Goal: Communication & Community: Answer question/provide support

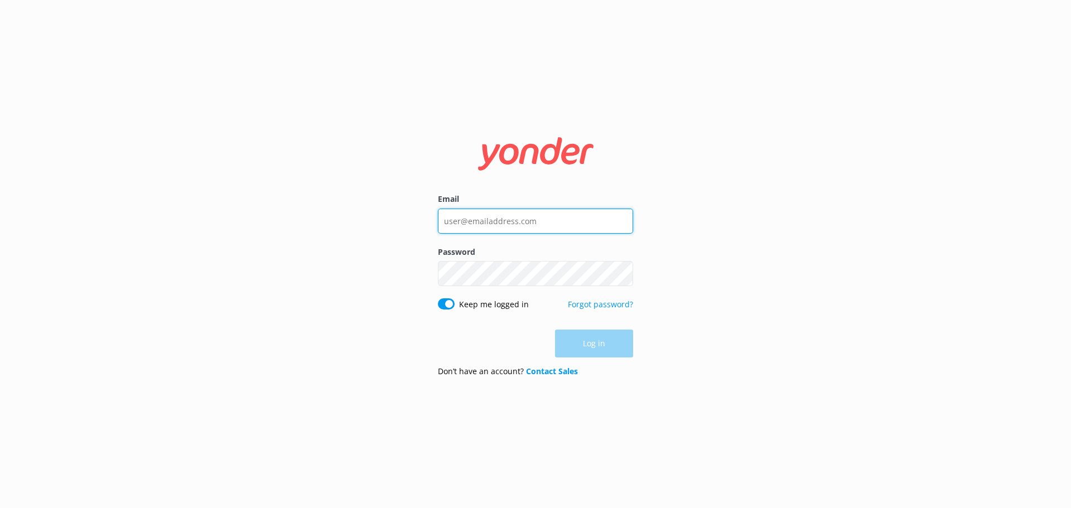
type input "[EMAIL_ADDRESS][DOMAIN_NAME]"
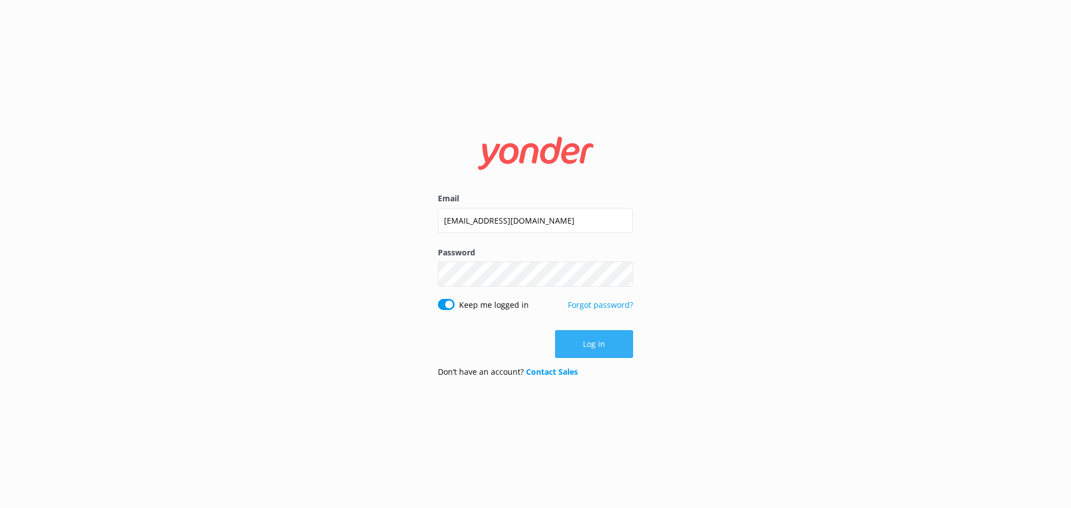
click at [609, 348] on div "Log in" at bounding box center [535, 344] width 195 height 28
click at [609, 348] on button "Log in" at bounding box center [594, 344] width 78 height 28
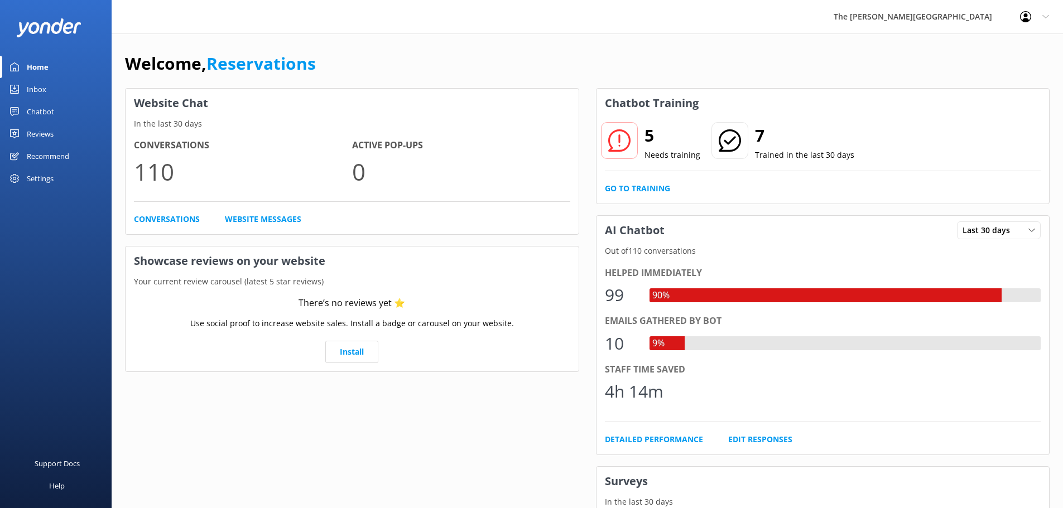
click at [39, 84] on div "Inbox" at bounding box center [37, 89] width 20 height 22
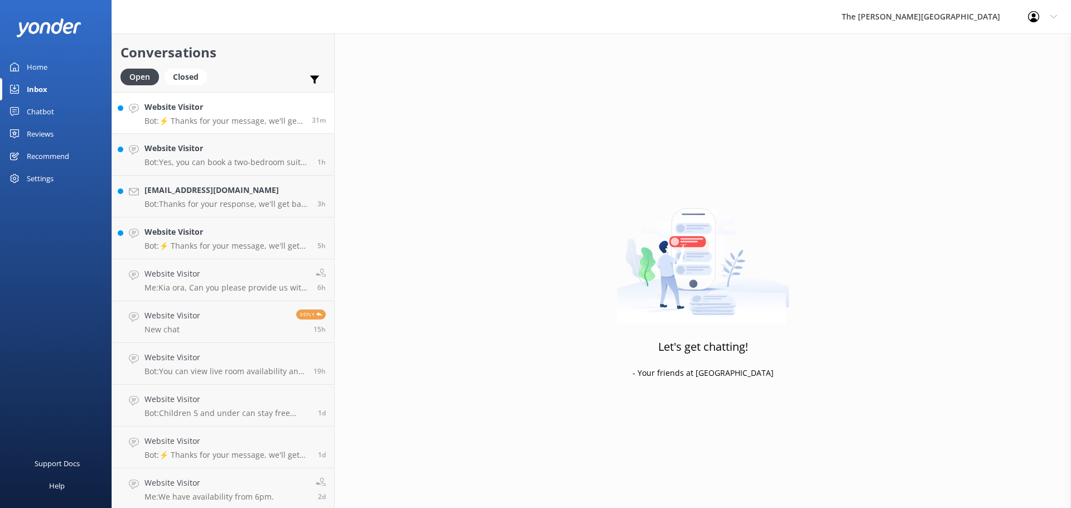
click at [219, 125] on p "Bot: ⚡ Thanks for your message, we'll get back to you as soon as we can. You're…" at bounding box center [223, 121] width 159 height 10
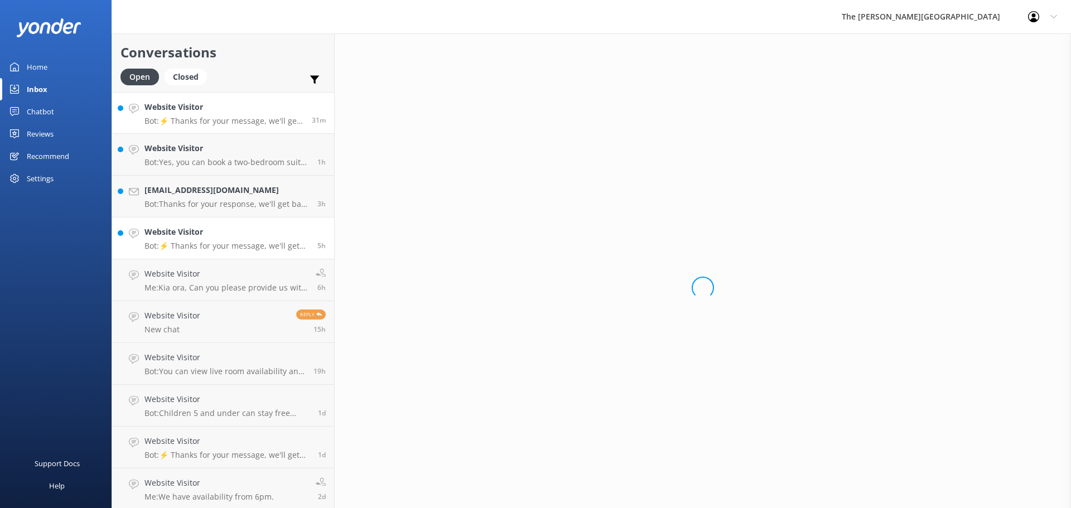
click at [218, 251] on link "Website Visitor Bot: ⚡ Thanks for your message, we'll get back to you as soon a…" at bounding box center [223, 239] width 222 height 42
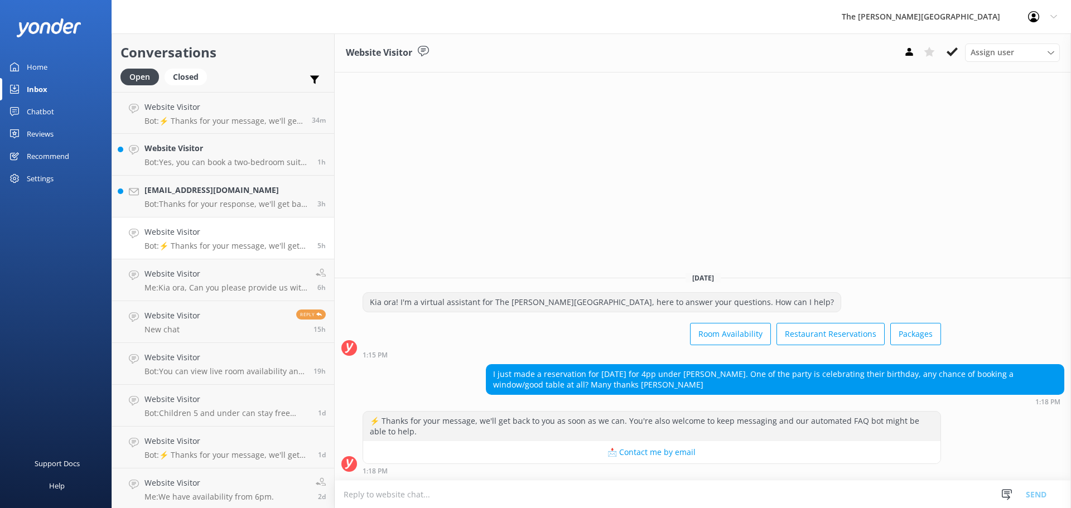
click at [816, 210] on div "Website Visitor Assign user [PERSON_NAME] Reservations [DATE] Kia ora! I'm a vi…" at bounding box center [703, 270] width 736 height 475
click at [401, 495] on textarea at bounding box center [703, 494] width 736 height 27
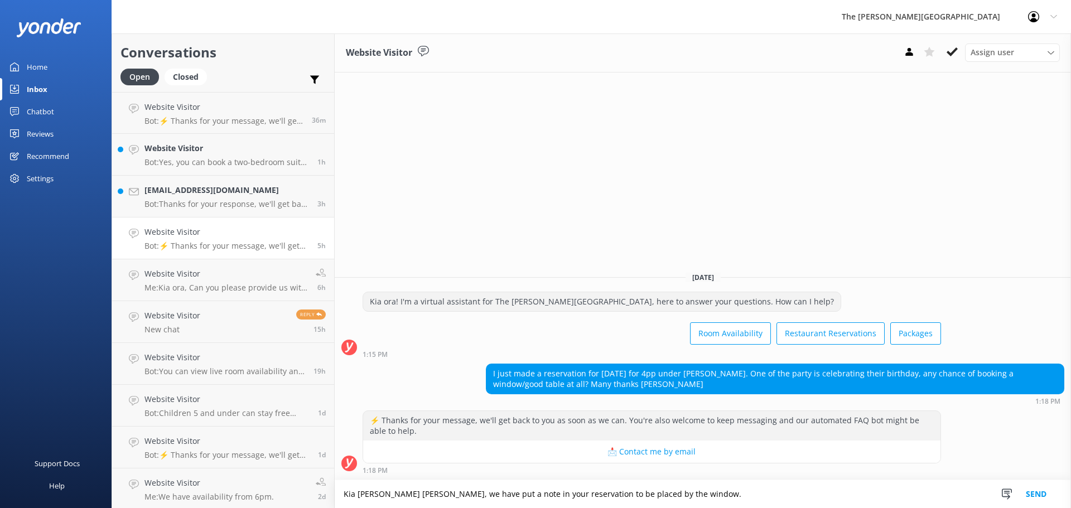
click at [656, 495] on textarea "Kia [PERSON_NAME] [PERSON_NAME], we have put a note in your reservation to be p…" at bounding box center [703, 494] width 736 height 28
click at [656, 494] on textarea "Kia [PERSON_NAME] [PERSON_NAME], we have put a note in your reservation to be p…" at bounding box center [703, 494] width 736 height 28
click at [656, 492] on textarea "Kia [PERSON_NAME] [PERSON_NAME], we have put a note in your reservation to be p…" at bounding box center [703, 494] width 736 height 28
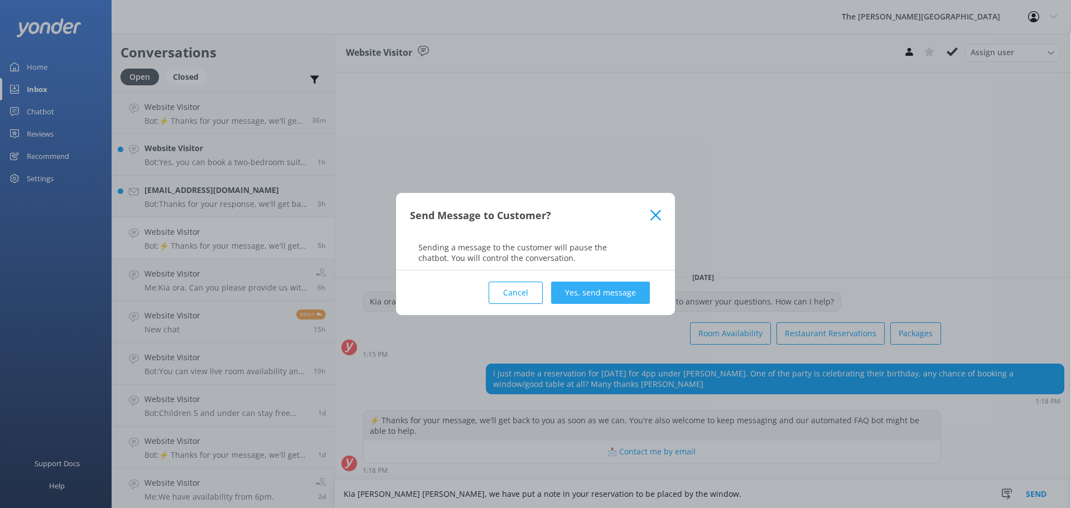
type textarea "Kia [PERSON_NAME] [PERSON_NAME], we have put a note in your reservation to be p…"
click at [606, 287] on button "Yes, send message" at bounding box center [600, 293] width 99 height 22
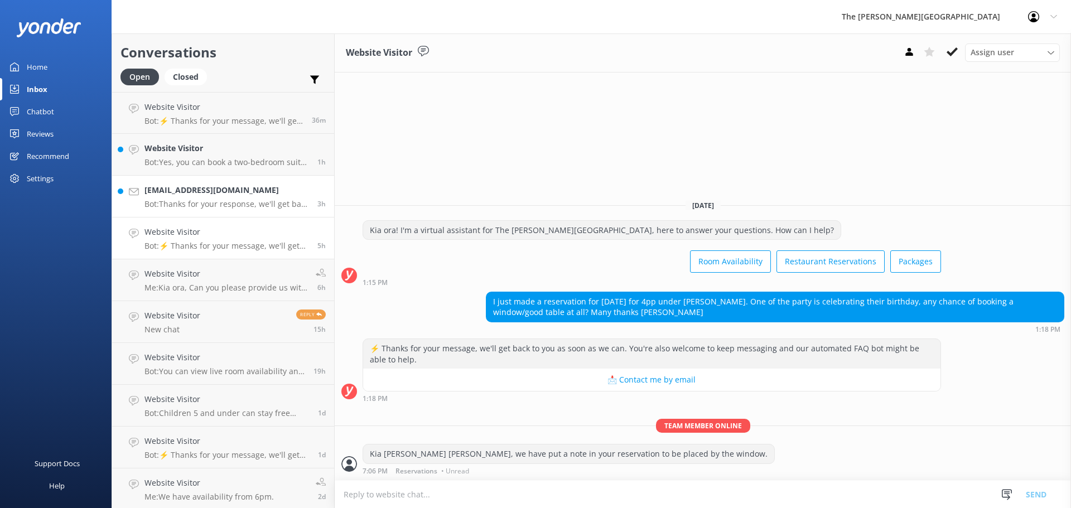
click at [223, 190] on h4 "[EMAIL_ADDRESS][DOMAIN_NAME]" at bounding box center [226, 190] width 165 height 12
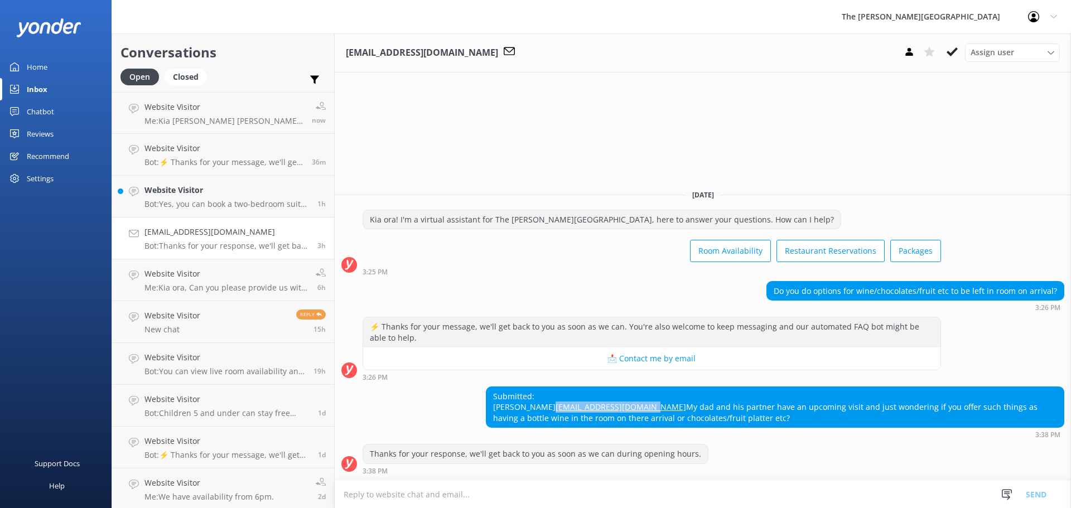
drag, startPoint x: 605, startPoint y: 397, endPoint x: 493, endPoint y: 395, distance: 112.1
click at [493, 395] on div "Submitted: Lauren [EMAIL_ADDRESS][DOMAIN_NAME] My dad and his partner have an u…" at bounding box center [774, 407] width 577 height 41
copy link "[EMAIL_ADDRESS][DOMAIN_NAME]"
click at [953, 46] on button at bounding box center [952, 52] width 20 height 17
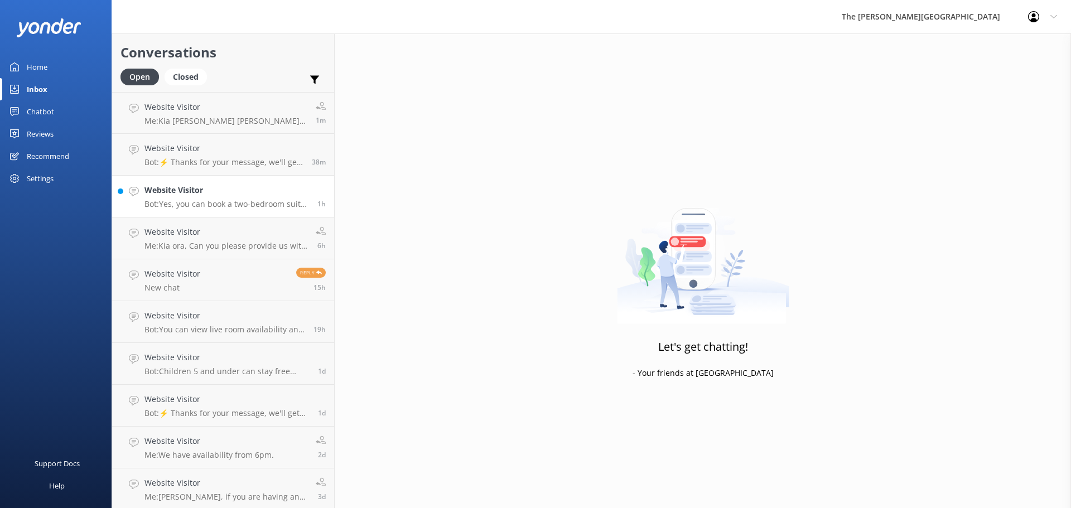
click at [224, 194] on h4 "Website Visitor" at bounding box center [226, 190] width 165 height 12
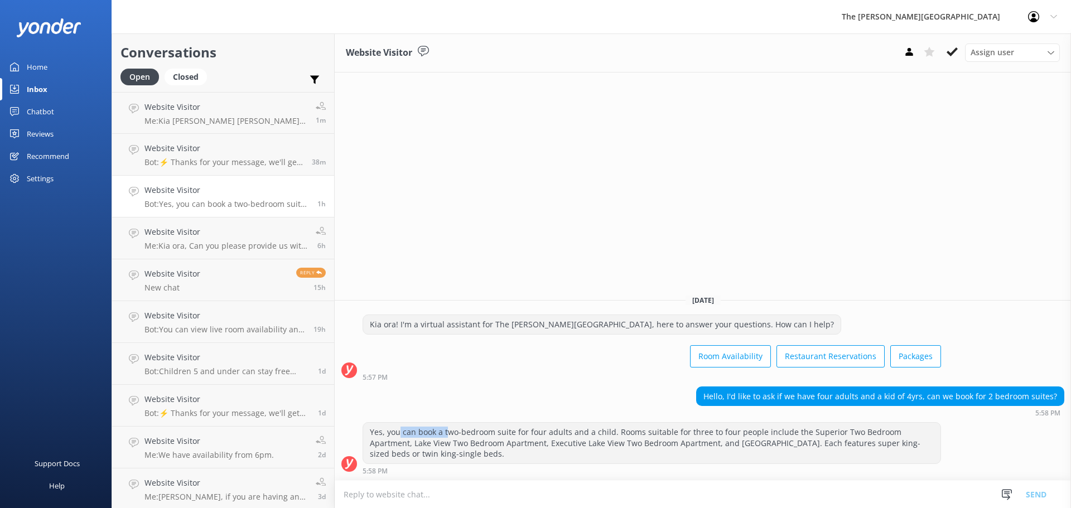
drag, startPoint x: 400, startPoint y: 432, endPoint x: 450, endPoint y: 432, distance: 50.2
click at [450, 432] on div "Yes, you can book a two-bedroom suite for four adults and a child. Rooms suitab…" at bounding box center [651, 443] width 577 height 41
click at [405, 439] on div "Yes, you can book a two-bedroom suite for four adults and a child. Rooms suitab…" at bounding box center [651, 443] width 577 height 41
drag, startPoint x: 389, startPoint y: 433, endPoint x: 881, endPoint y: 421, distance: 492.2
click at [881, 421] on div "[DATE] Kia ora! I'm a virtual assistant for The [PERSON_NAME][GEOGRAPHIC_DATA],…" at bounding box center [703, 383] width 736 height 195
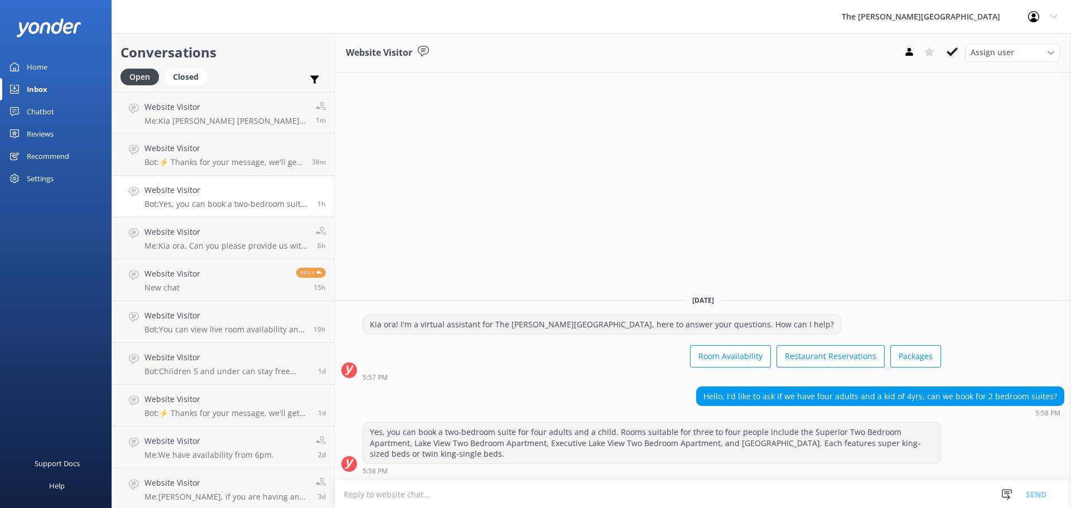
click at [461, 463] on div "Yes, you can book a two-bedroom suite for four adults and a child. Rooms suitab…" at bounding box center [651, 443] width 577 height 41
click at [953, 50] on icon at bounding box center [952, 51] width 11 height 11
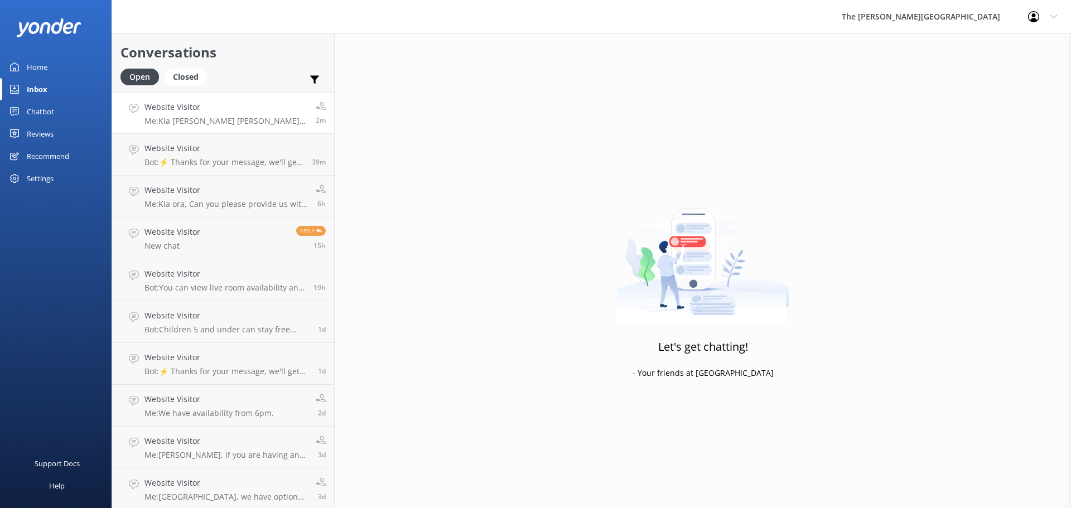
click at [243, 109] on h4 "Website Visitor" at bounding box center [225, 107] width 163 height 12
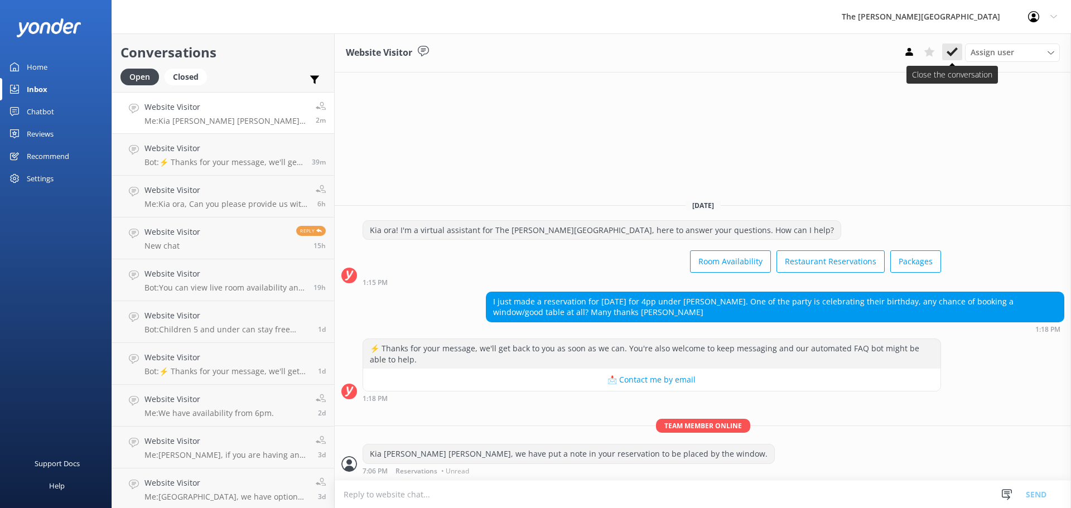
click at [951, 49] on icon at bounding box center [952, 51] width 11 height 11
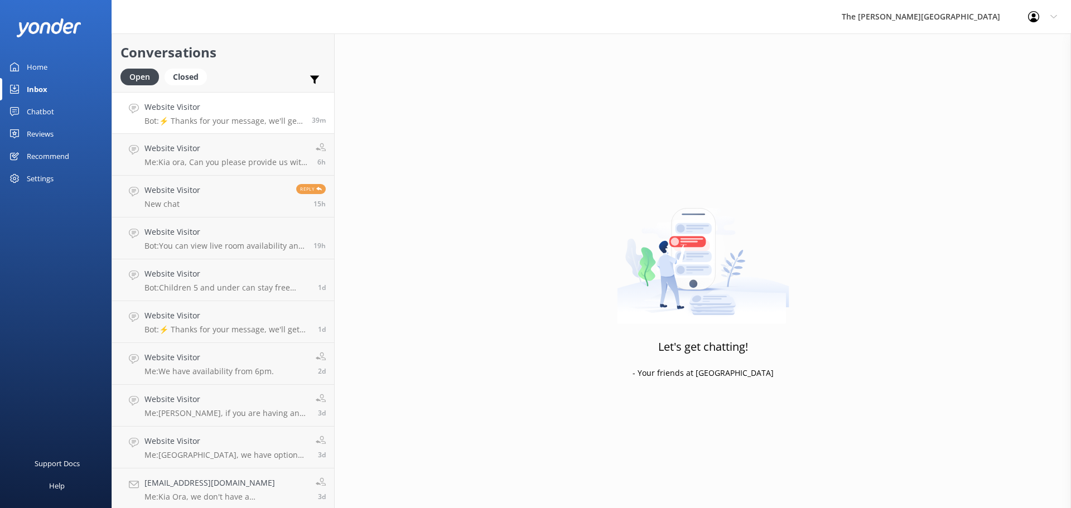
click at [206, 108] on h4 "Website Visitor" at bounding box center [223, 107] width 159 height 12
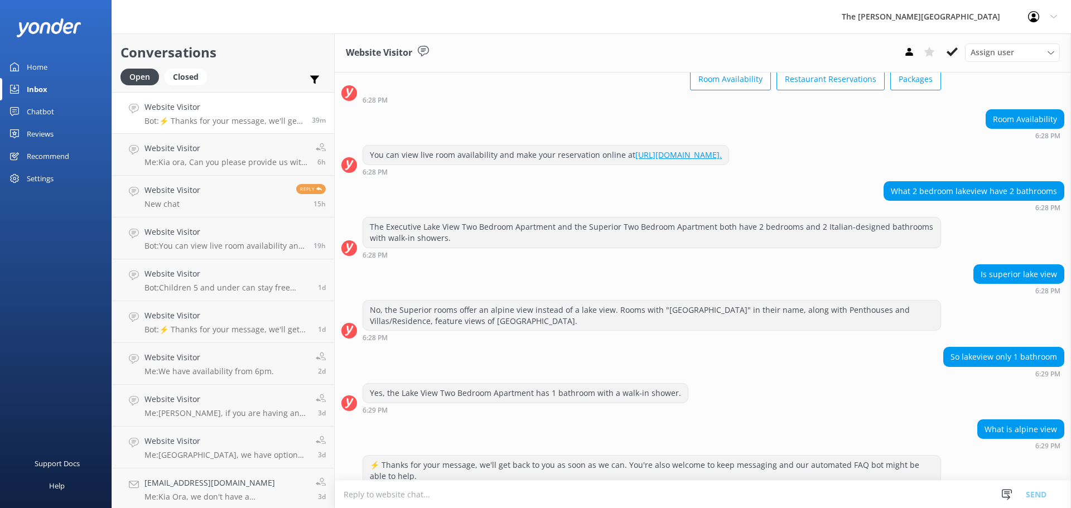
scroll to position [108, 0]
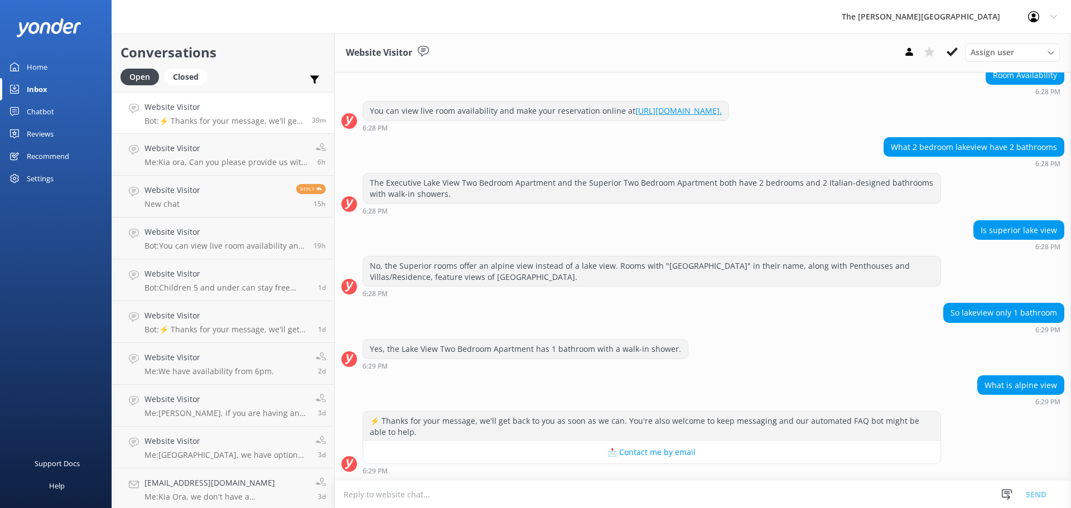
click at [537, 490] on textarea at bounding box center [703, 494] width 736 height 27
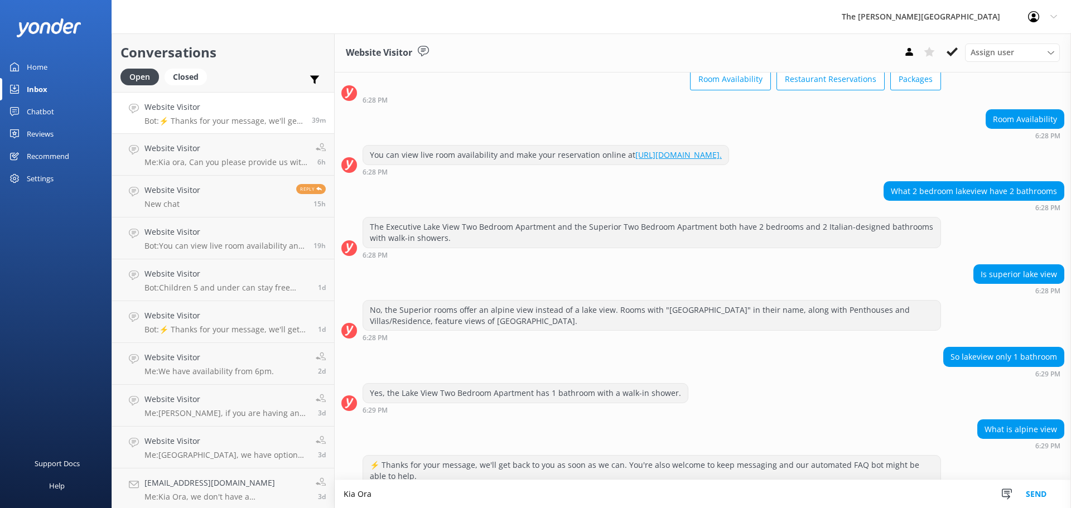
scroll to position [109, 0]
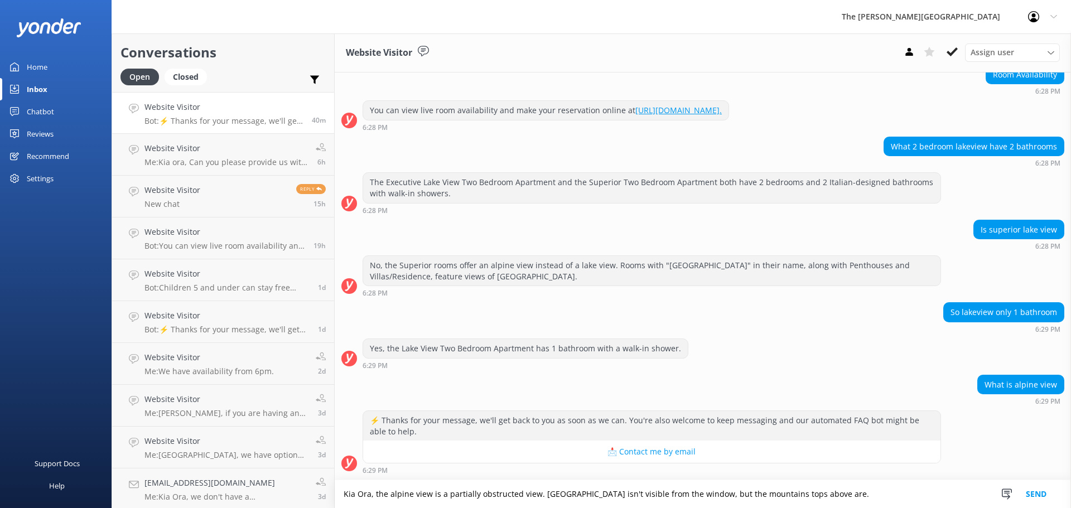
click at [533, 494] on textarea "Kia Ora, the alpine view is a partially obstructed view. [GEOGRAPHIC_DATA] isn'…" at bounding box center [703, 494] width 736 height 28
click at [523, 493] on textarea "Kia Ora, the alpine view is a partially obstructed view. [GEOGRAPHIC_DATA] isn'…" at bounding box center [703, 494] width 736 height 28
click at [533, 491] on textarea "Kia Ora, the alpine view is a partially obstructed view. [GEOGRAPHIC_DATA] isn'…" at bounding box center [703, 494] width 736 height 28
click at [423, 492] on textarea "Kia Ora, the alpine view is a partially obstructed view . [GEOGRAPHIC_DATA] isn…" at bounding box center [703, 494] width 736 height 28
click at [537, 493] on textarea "Kia Ora, the alpine view is a partially obstructed view . [GEOGRAPHIC_DATA] isn…" at bounding box center [703, 494] width 736 height 28
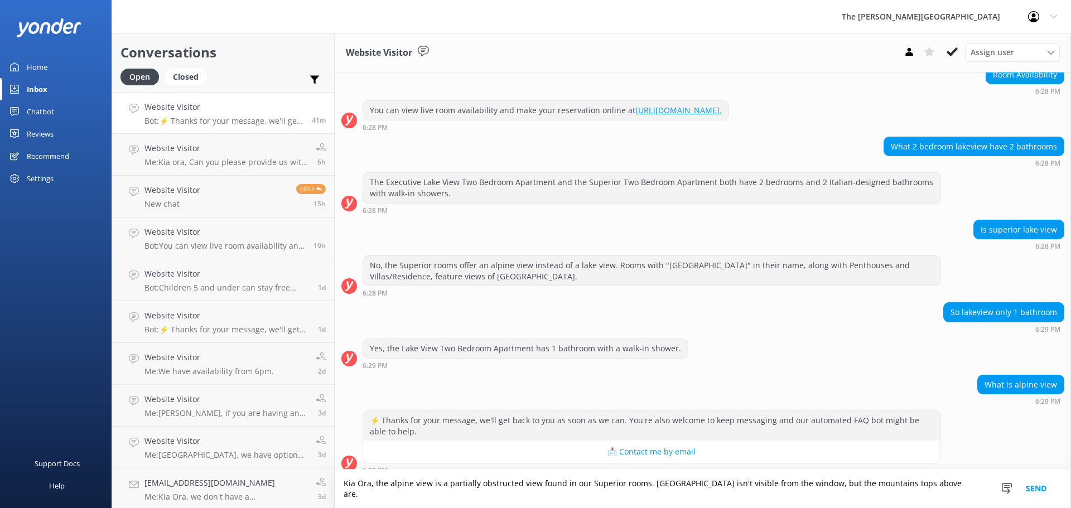
click at [537, 491] on textarea "Kia Ora, the alpine view is a partially obstructed view found in our Superior r…" at bounding box center [703, 489] width 736 height 38
click at [670, 495] on textarea "Kia Ora, the alpine view is a partially obstructed view only found in our Super…" at bounding box center [703, 489] width 736 height 38
click at [761, 493] on textarea "Kia Ora, the alpine view is a partially obstructed view only found in our Super…" at bounding box center [703, 489] width 736 height 38
click at [484, 495] on textarea "Kia Ora, the alpine view is a partially obstructed view only found in our Super…" at bounding box center [703, 489] width 736 height 38
drag, startPoint x: 552, startPoint y: 493, endPoint x: 635, endPoint y: 508, distance: 84.9
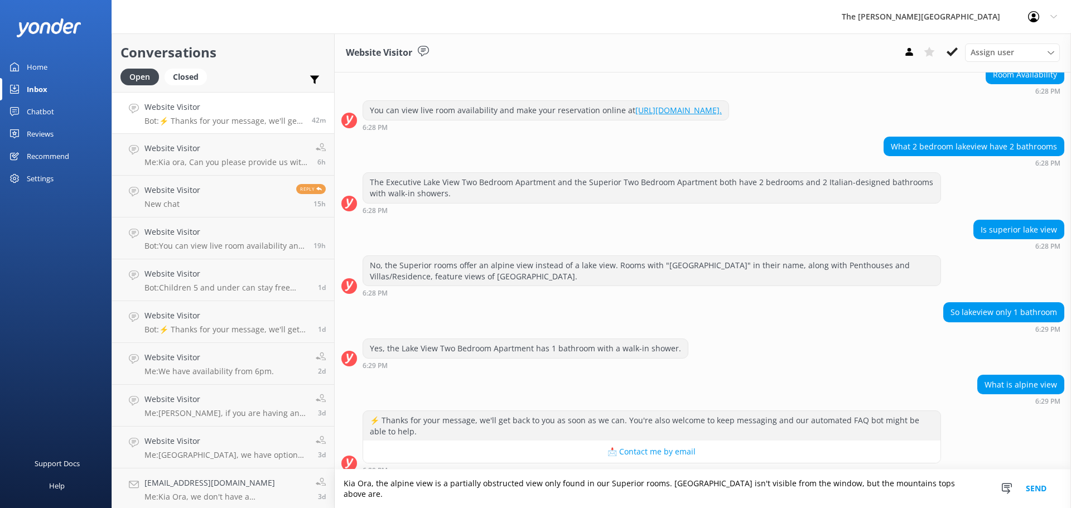
click at [552, 493] on textarea "Kia Ora, the alpine view is a partially obstructed view only found in our Super…" at bounding box center [703, 489] width 736 height 38
click at [750, 490] on textarea "Kia Ora, the alpine view is a partially obstructed view found in our Superior r…" at bounding box center [703, 489] width 736 height 38
click at [803, 493] on textarea "Kia Ora, the alpine view is a partially obstructed view found in our Superior r…" at bounding box center [703, 489] width 736 height 38
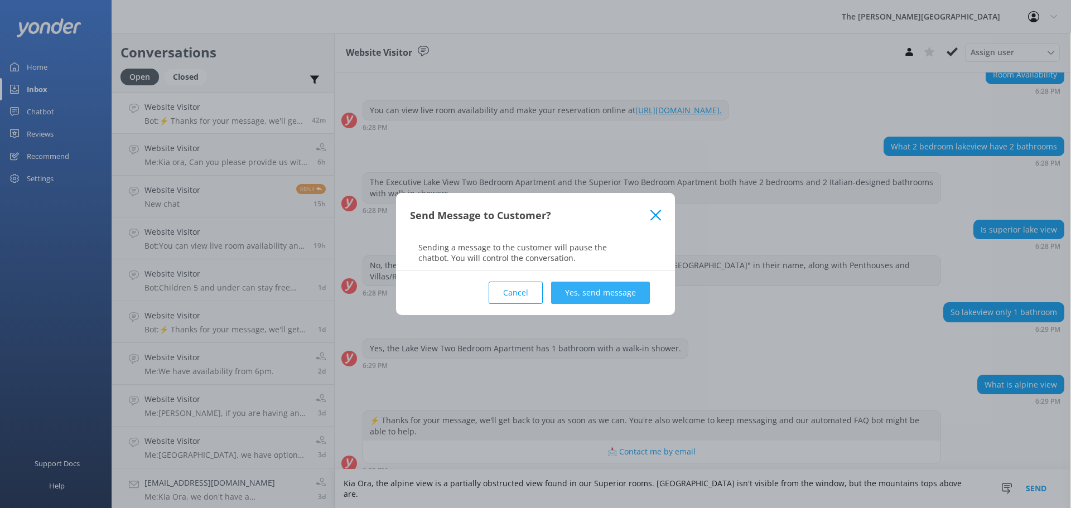
type textarea "Kia Ora, the alpine view is a partially obstructed view found in our Superior r…"
click at [588, 295] on button "Yes, send message" at bounding box center [600, 293] width 99 height 22
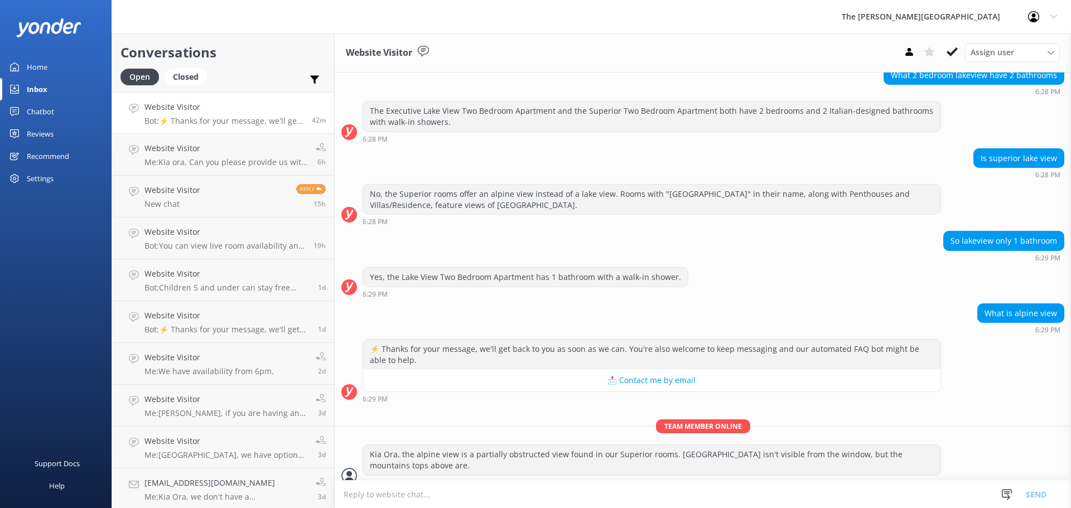
scroll to position [192, 0]
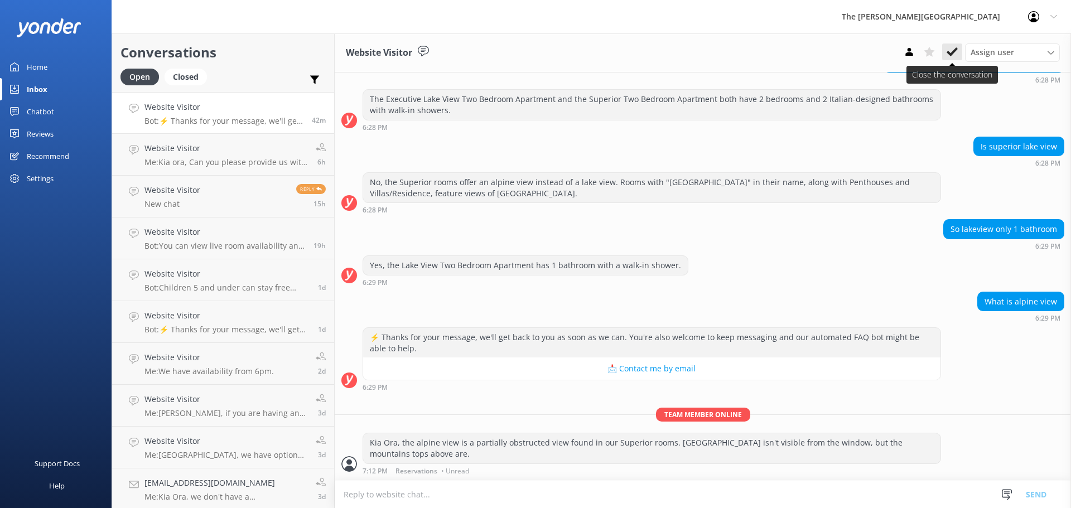
click at [951, 48] on icon at bounding box center [952, 51] width 11 height 11
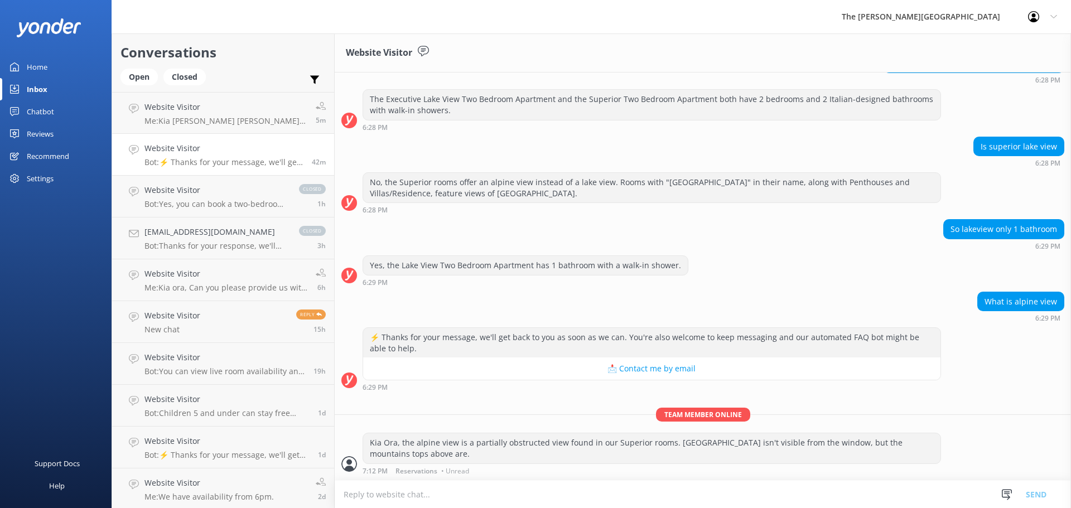
scroll to position [216, 0]
